Goal: Task Accomplishment & Management: Manage account settings

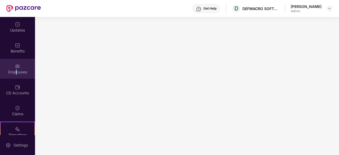
click at [15, 70] on div "Employees" at bounding box center [17, 72] width 35 height 5
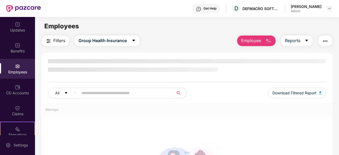
click at [109, 93] on input "text" at bounding box center [123, 93] width 85 height 8
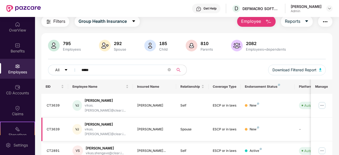
scroll to position [20, 0]
type input "*****"
drag, startPoint x: 61, startPoint y: 104, endPoint x: 46, endPoint y: 104, distance: 15.1
click at [46, 104] on td "CT3639" at bounding box center [54, 106] width 27 height 24
copy div "CT3639"
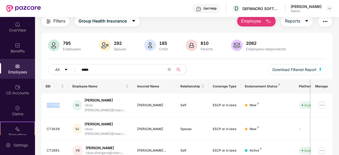
click at [259, 26] on button "Employee" at bounding box center [256, 21] width 38 height 11
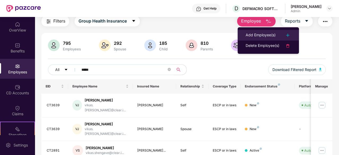
click at [259, 34] on div "Add Employee(s)" at bounding box center [261, 35] width 30 height 6
